Goal: Information Seeking & Learning: Learn about a topic

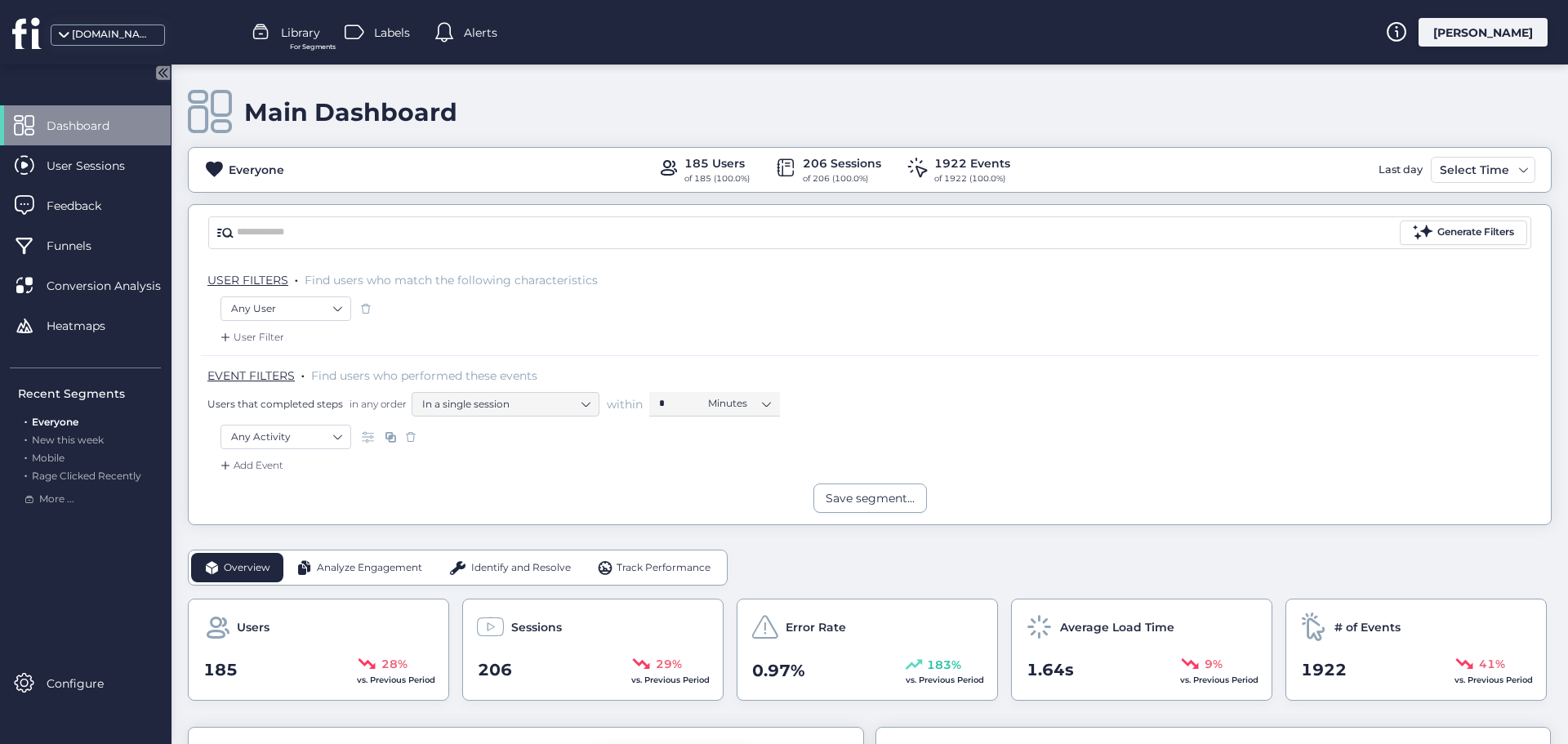
scroll to position [326, 0]
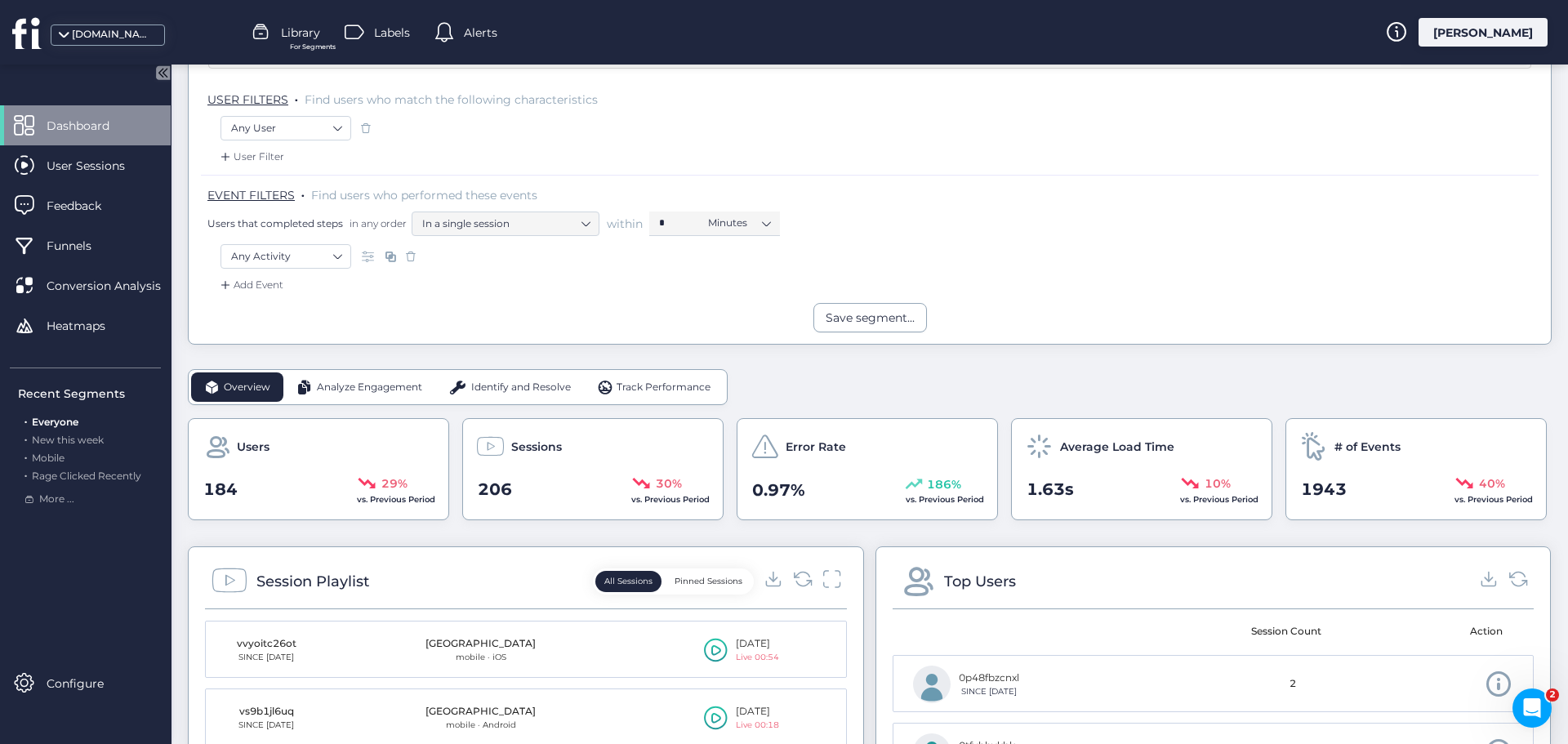
scroll to position [245, 0]
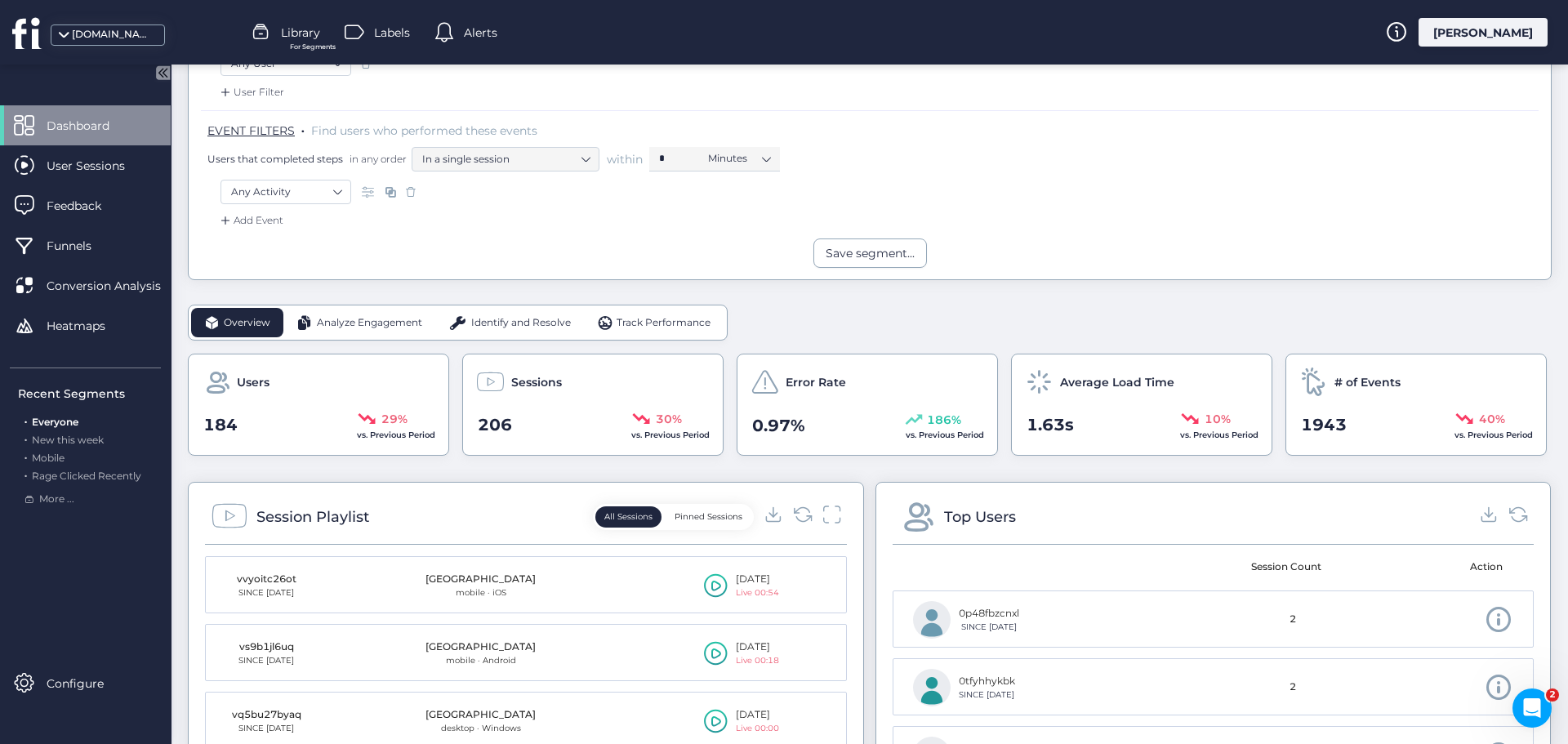
click at [374, 324] on span "Analyze Engagement" at bounding box center [368, 323] width 105 height 16
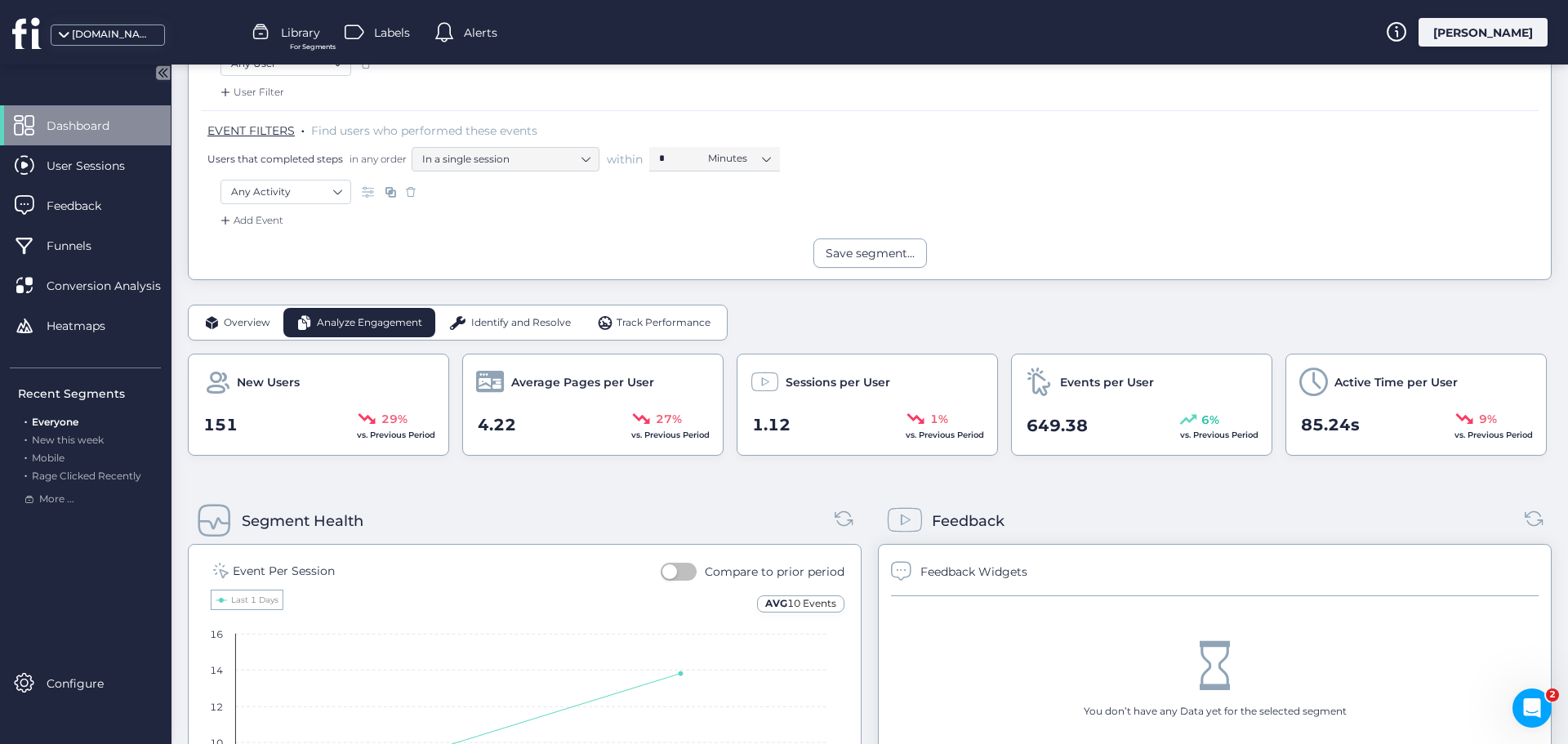
click at [489, 316] on span "Identify and Resolve" at bounding box center [520, 323] width 100 height 16
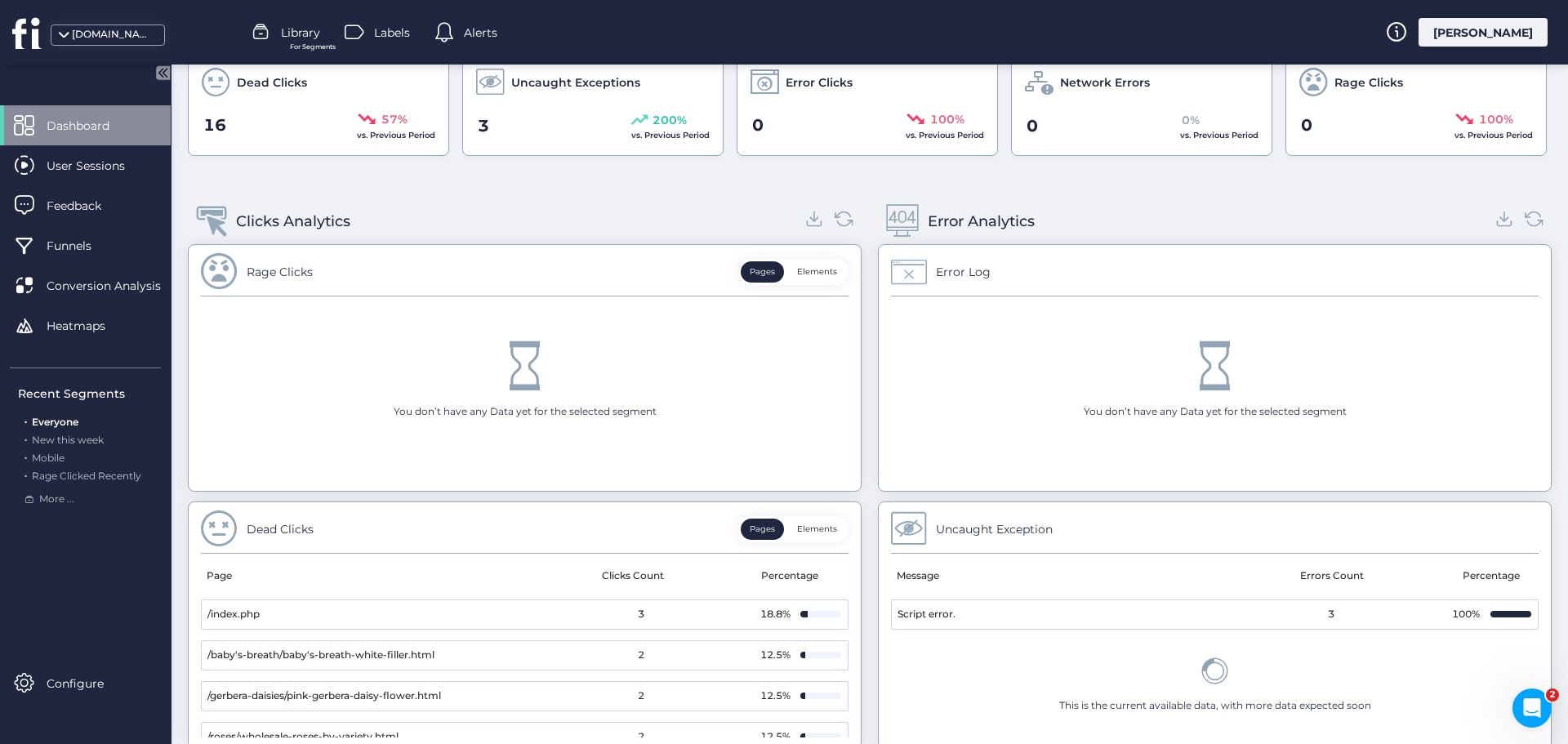
scroll to position [537, 0]
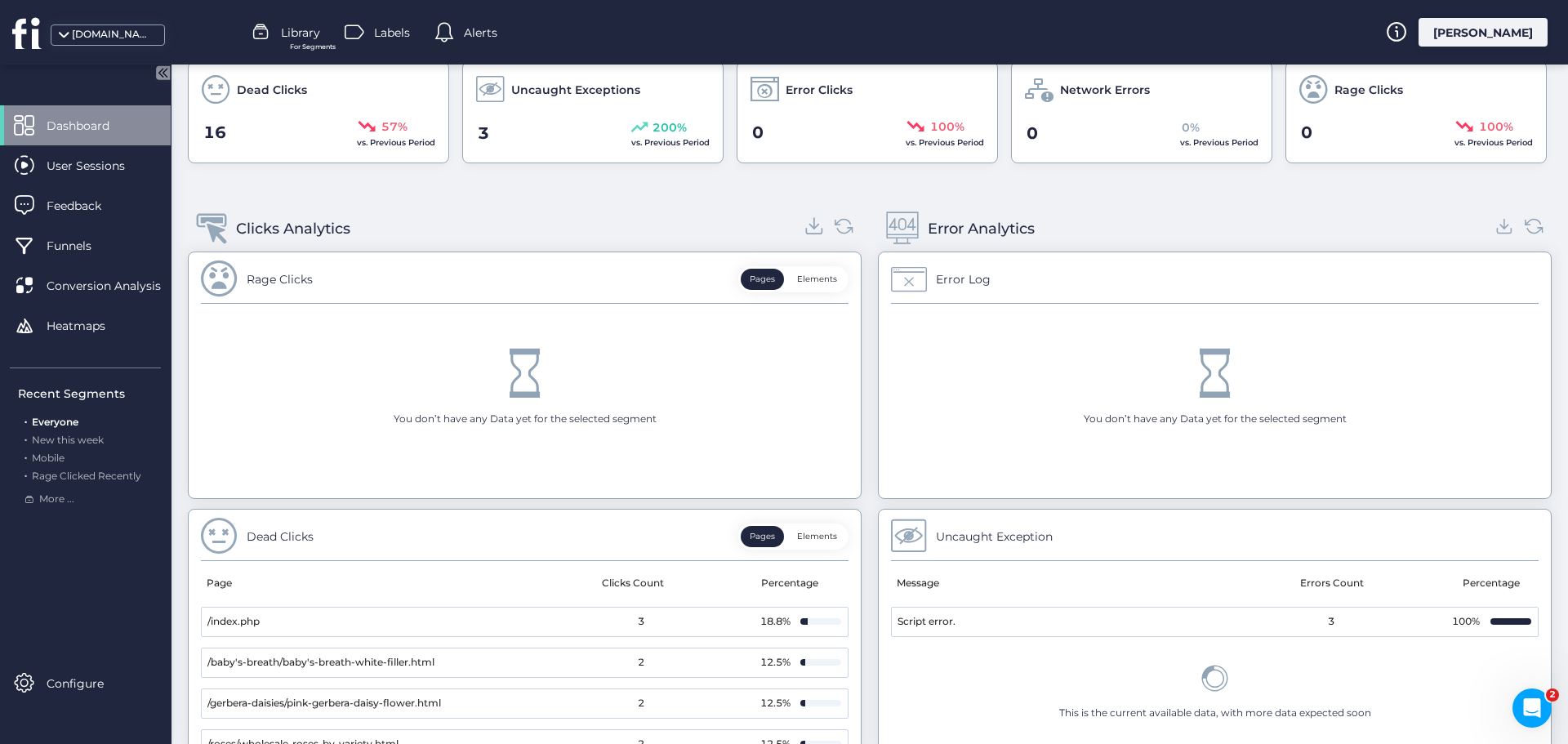
click at [805, 229] on icon at bounding box center [815, 226] width 22 height 22
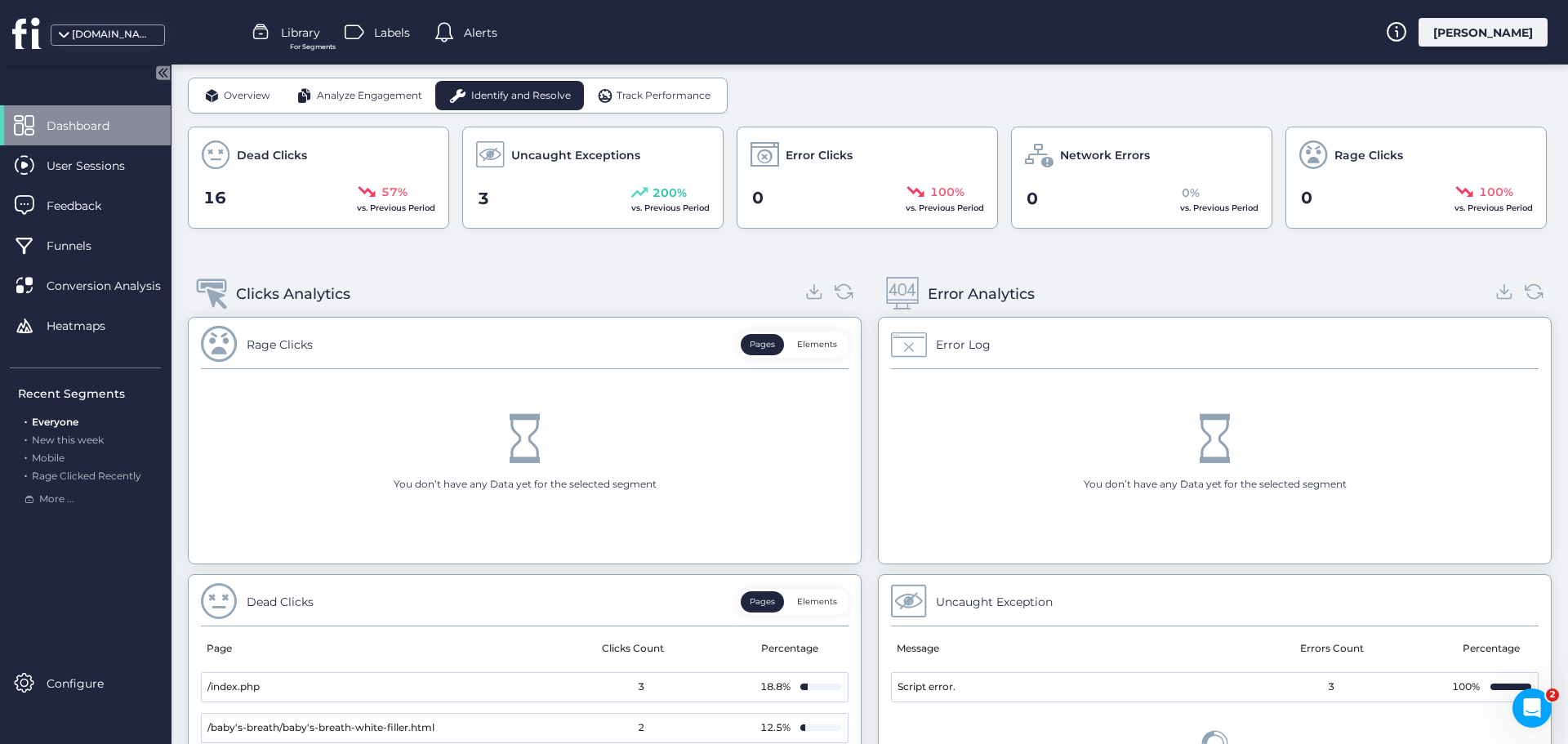
scroll to position [129, 0]
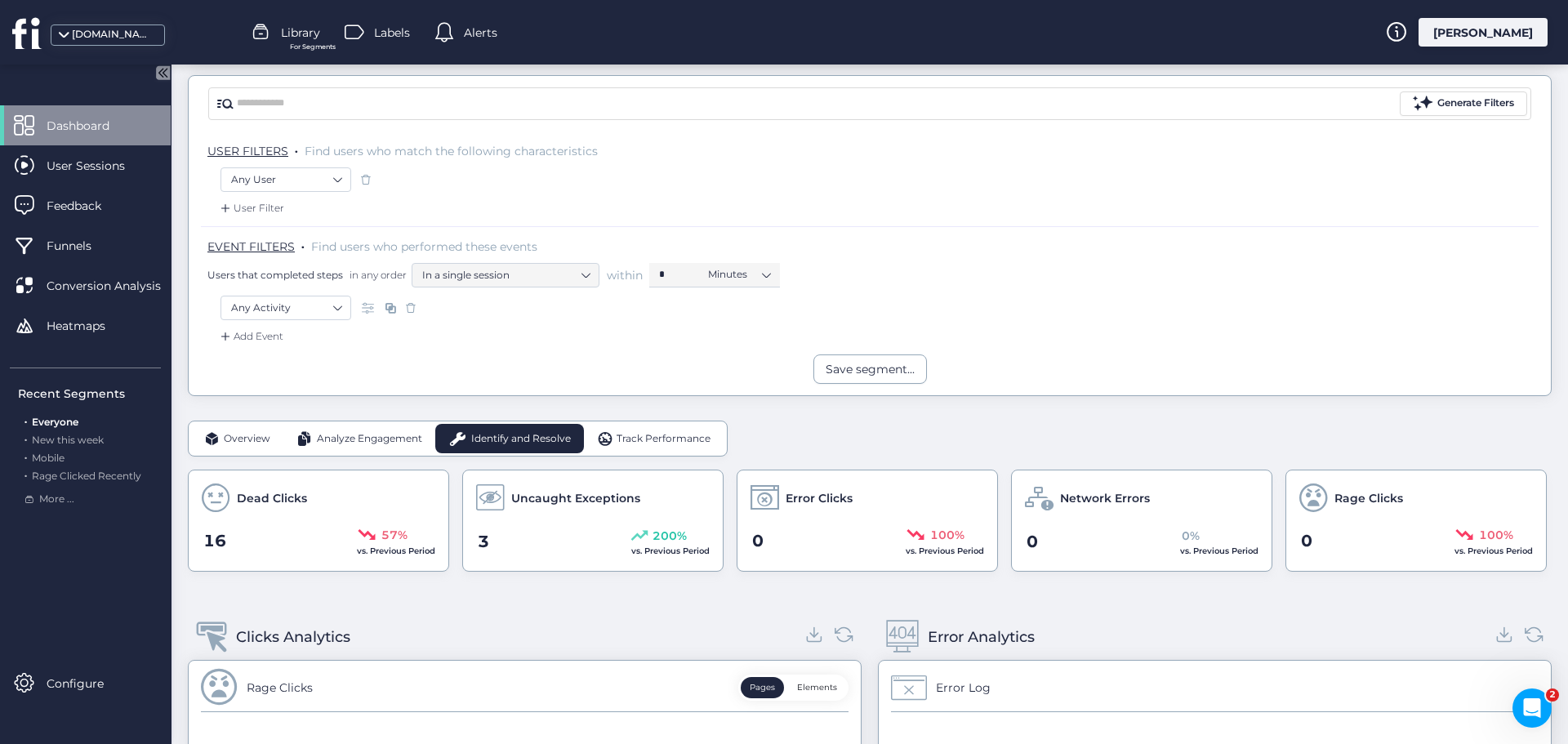
click at [660, 434] on span "Track Performance" at bounding box center [663, 438] width 94 height 16
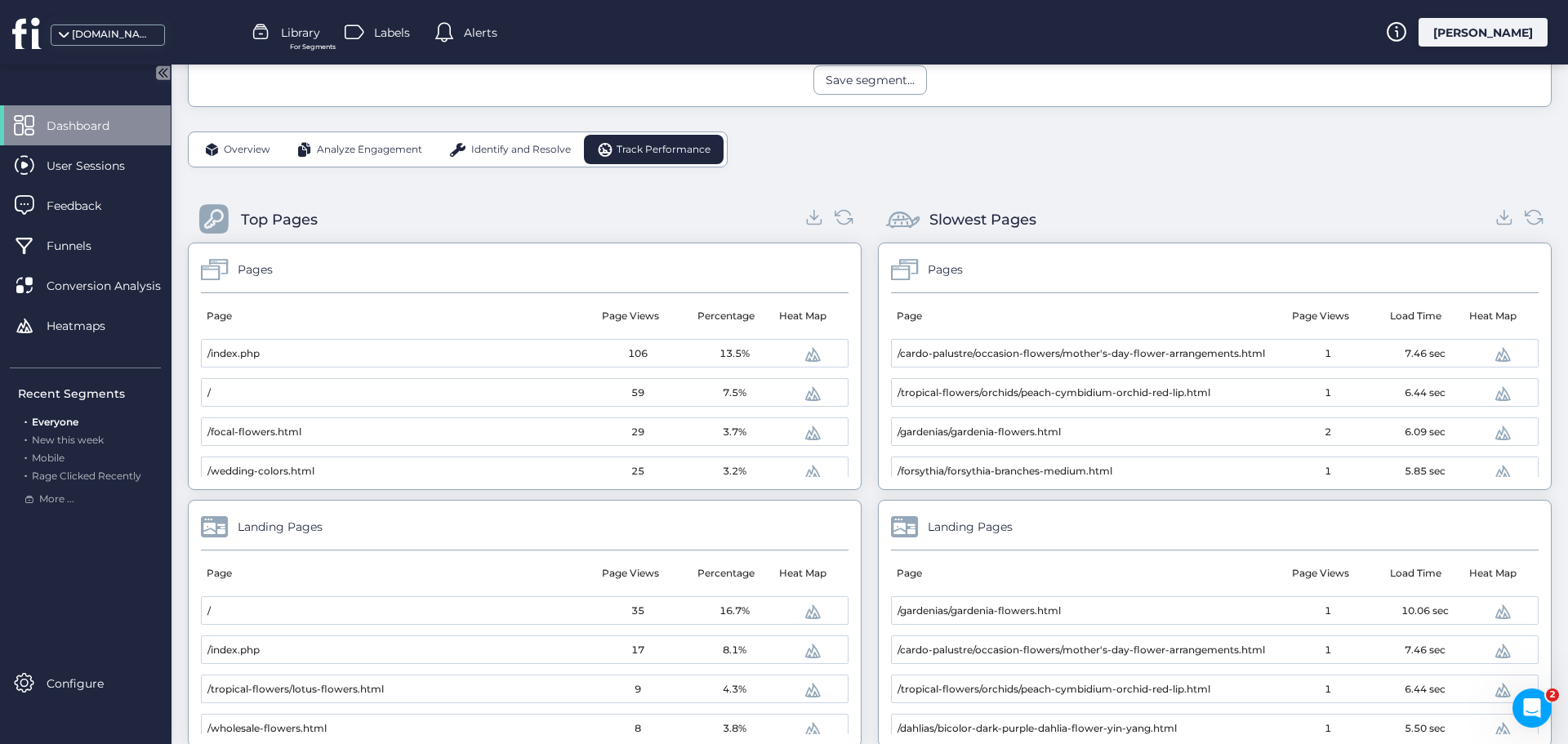
scroll to position [292, 0]
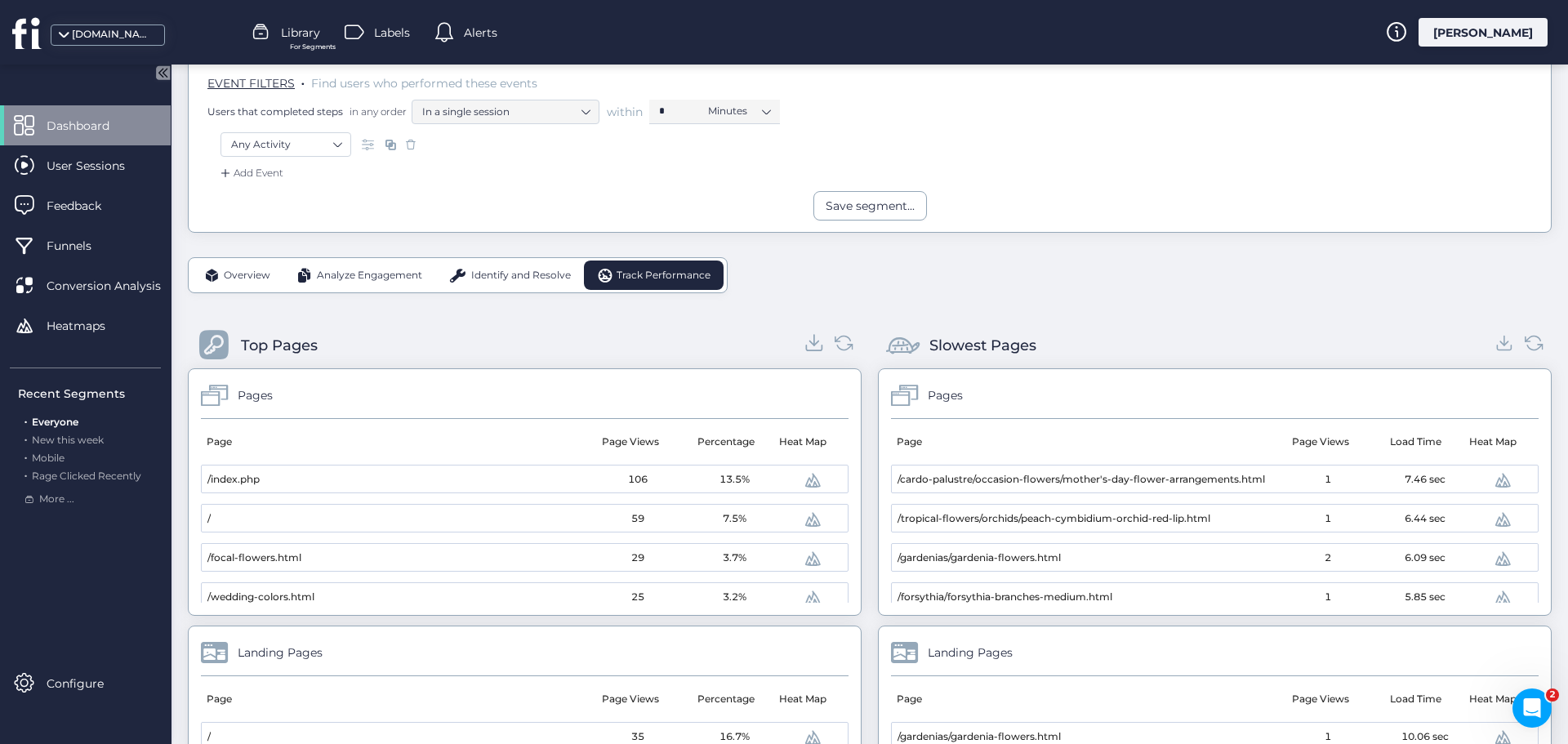
click at [809, 337] on icon at bounding box center [815, 343] width 22 height 22
click at [1493, 339] on icon at bounding box center [1504, 343] width 22 height 22
